Goal: Task Accomplishment & Management: Use online tool/utility

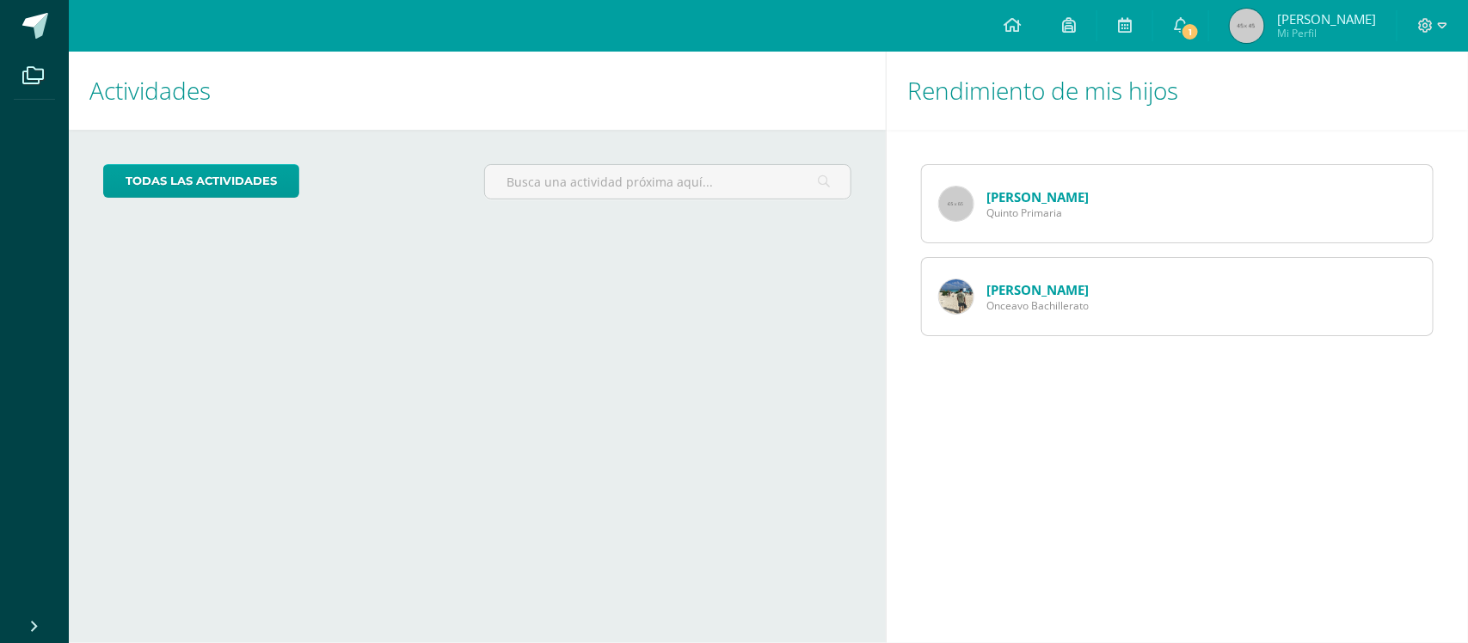
click at [1353, 18] on span "[PERSON_NAME]" at bounding box center [1326, 18] width 99 height 17
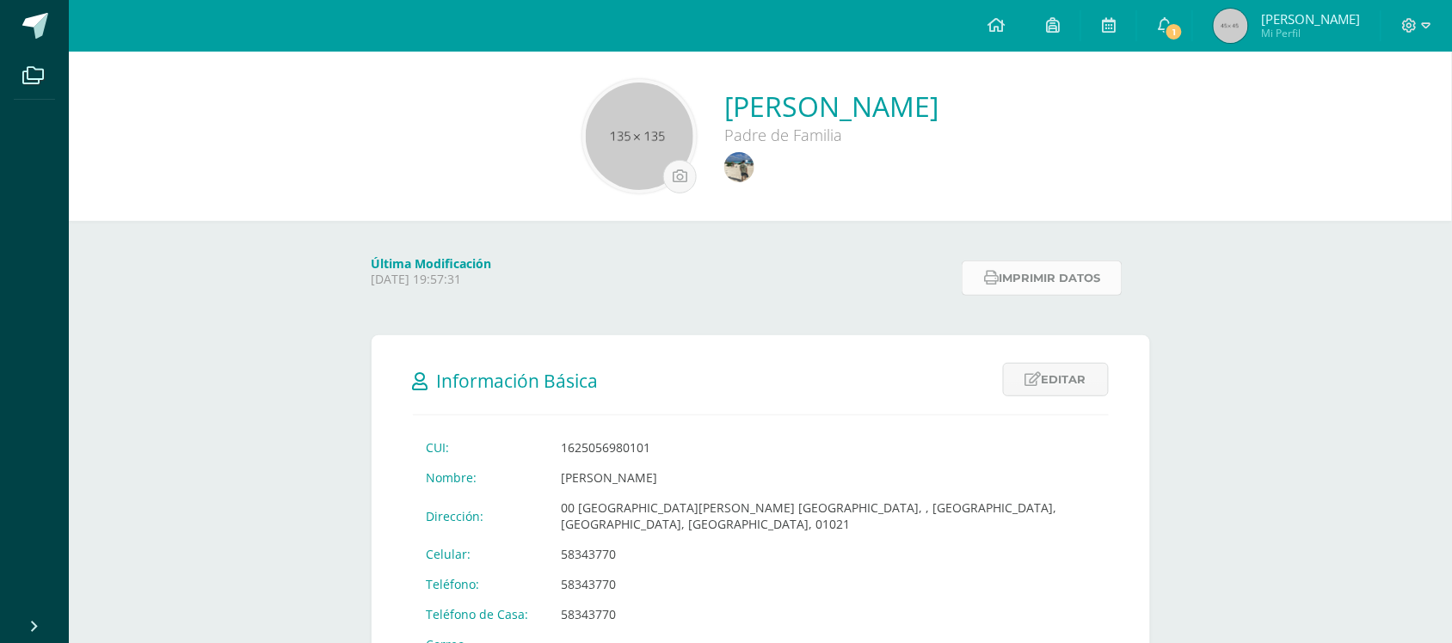
click at [1080, 281] on button "Imprimir datos" at bounding box center [1042, 278] width 161 height 35
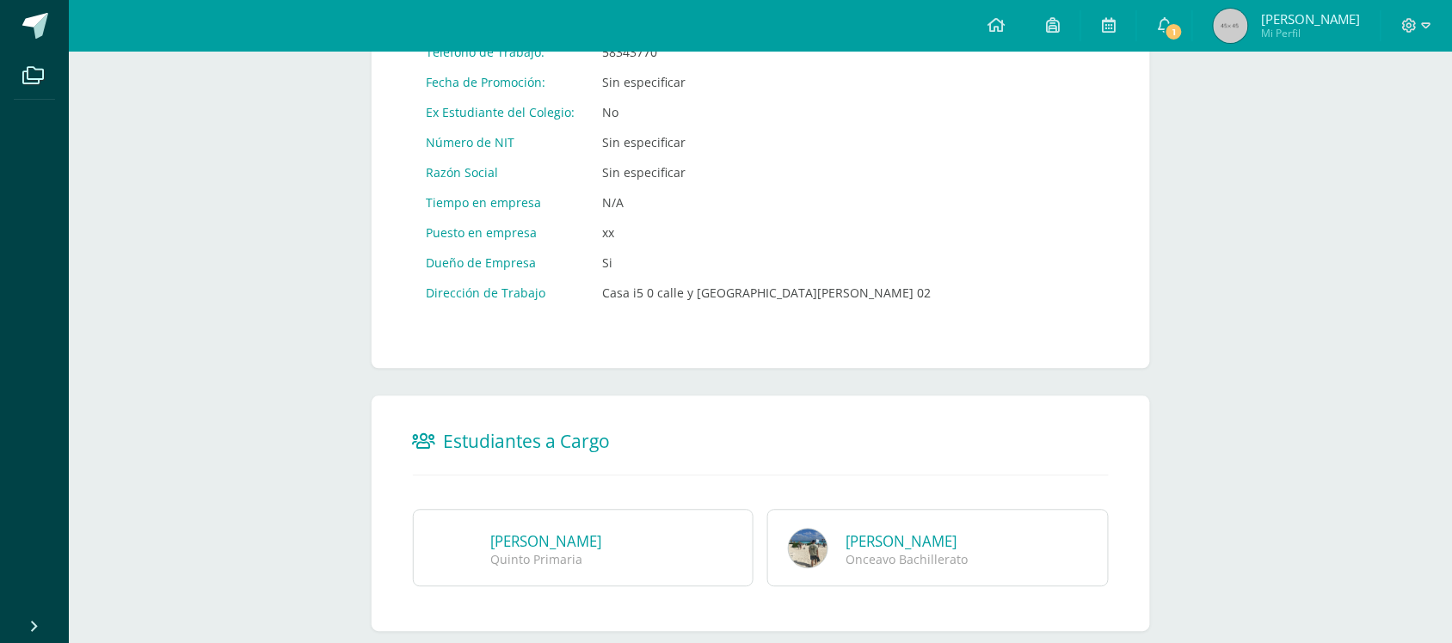
scroll to position [966, 0]
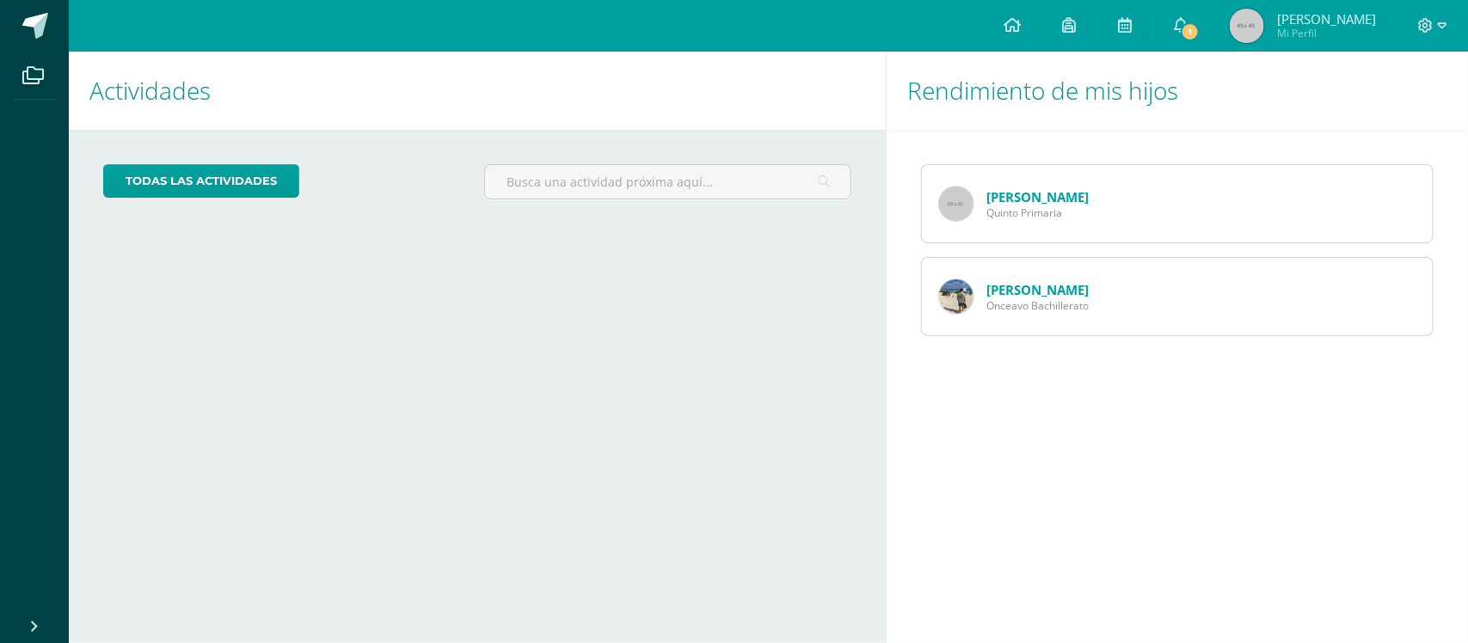
click at [1264, 27] on img at bounding box center [1247, 26] width 34 height 34
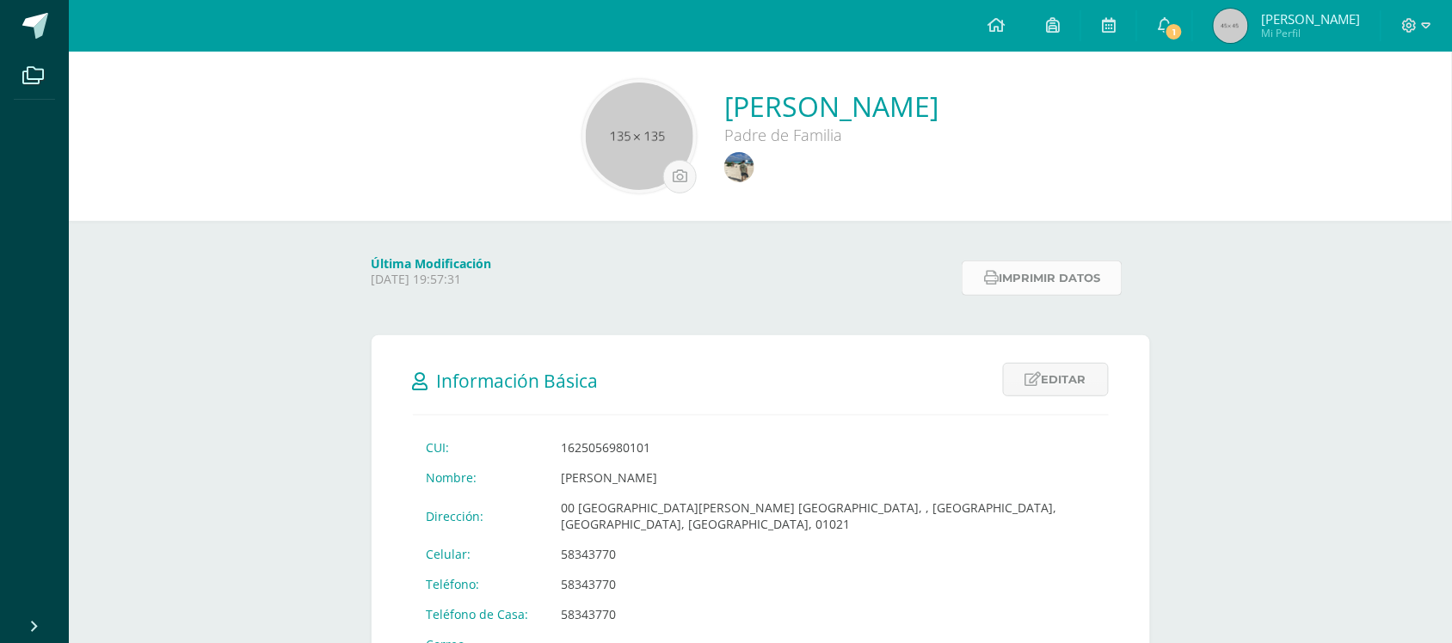
click at [1103, 281] on button "Imprimir datos" at bounding box center [1042, 278] width 161 height 35
